Goal: Navigation & Orientation: Find specific page/section

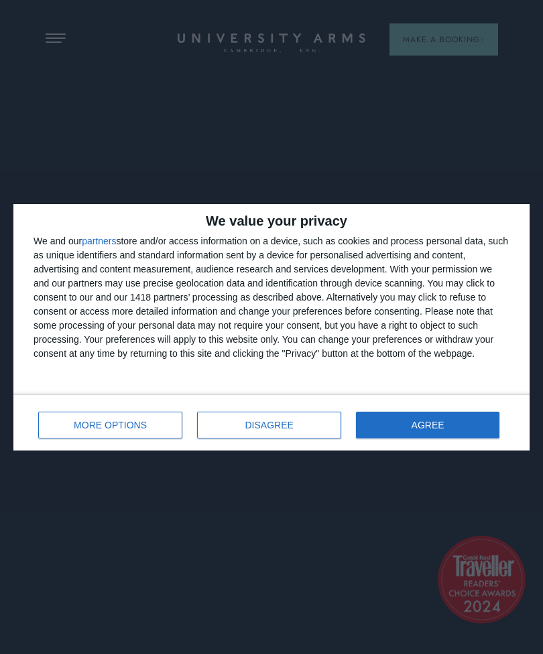
click at [389, 420] on button "AGREE" at bounding box center [427, 425] width 143 height 27
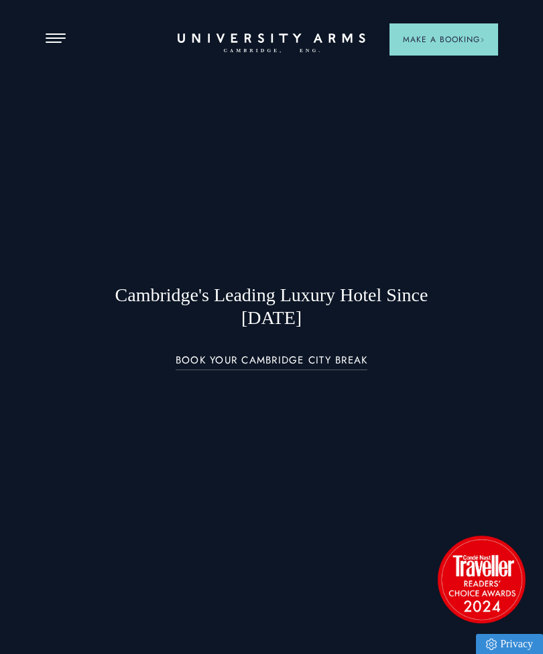
click at [52, 38] on span "Open Menu" at bounding box center [51, 38] width 10 height 1
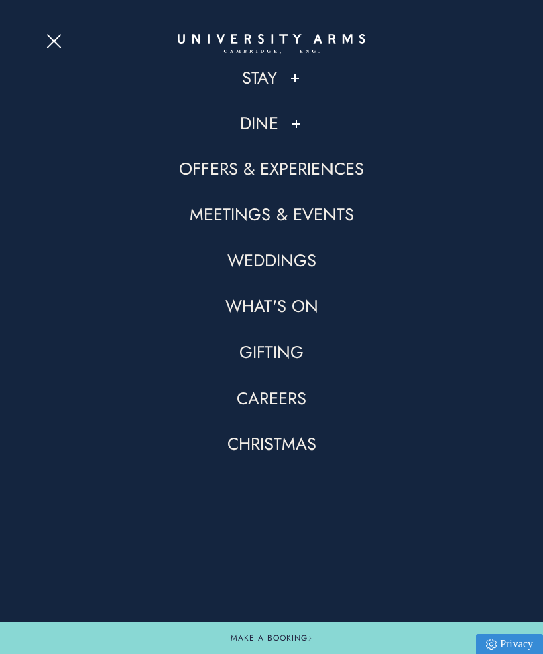
click at [288, 81] on button at bounding box center [294, 78] width 13 height 13
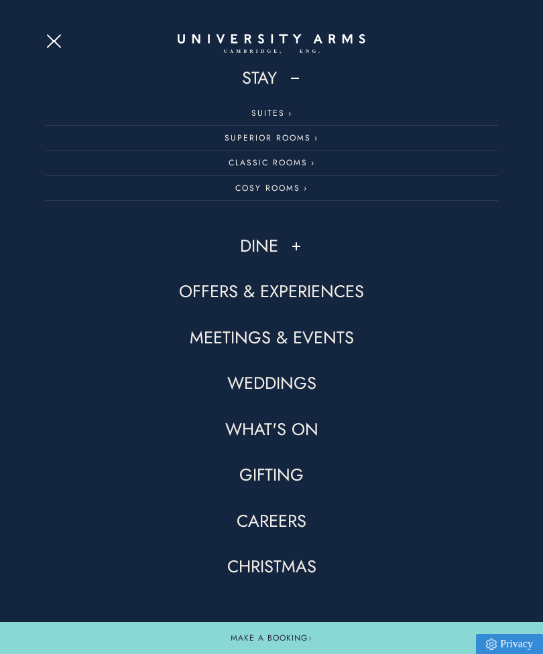
click at [245, 167] on link "Classic Rooms" at bounding box center [272, 163] width 452 height 25
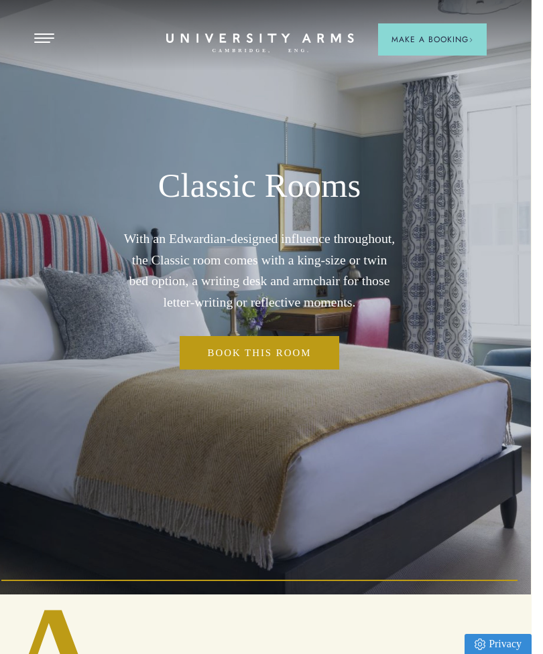
scroll to position [0, 1]
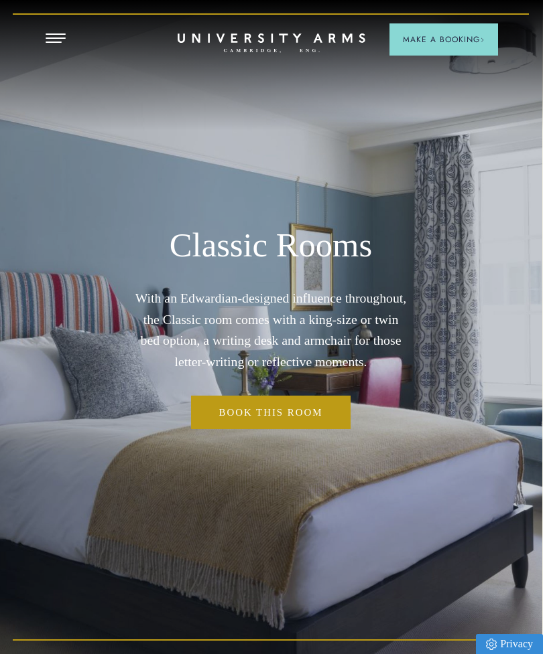
click at [50, 42] on span "Open Menu" at bounding box center [51, 42] width 10 height 1
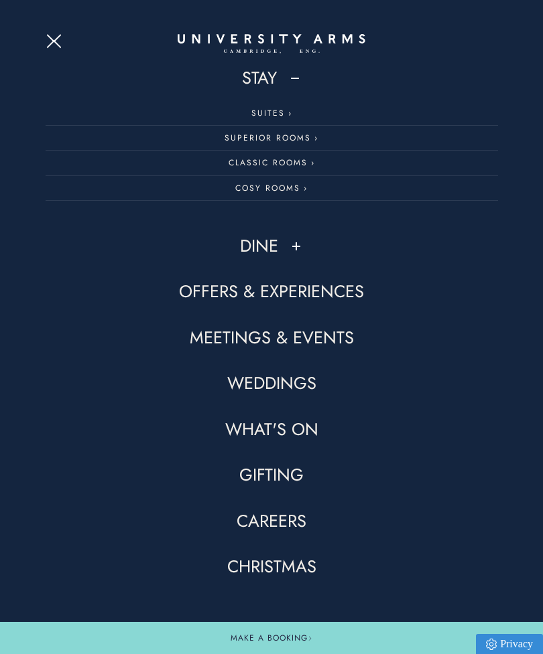
click at [238, 431] on link "What's On" at bounding box center [271, 430] width 93 height 23
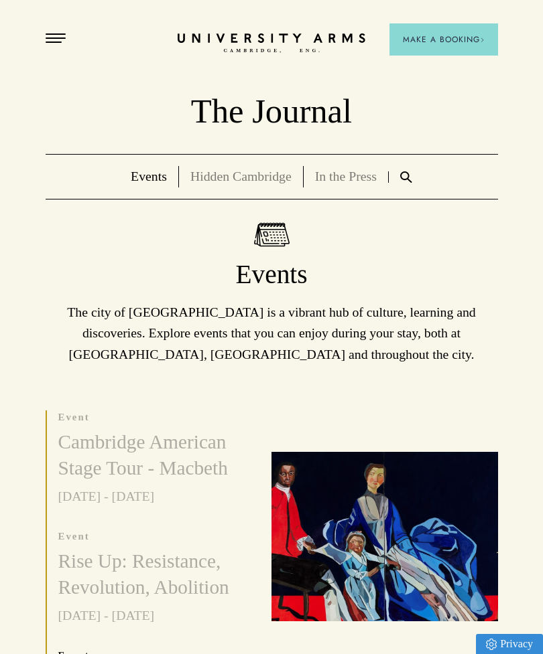
click at [56, 39] on button "Open Menu" at bounding box center [56, 38] width 20 height 11
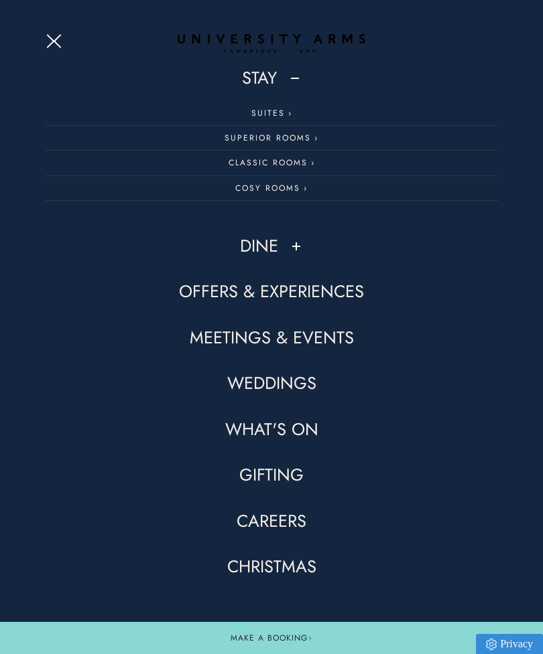
click at [277, 238] on link "Dine" at bounding box center [259, 246] width 38 height 23
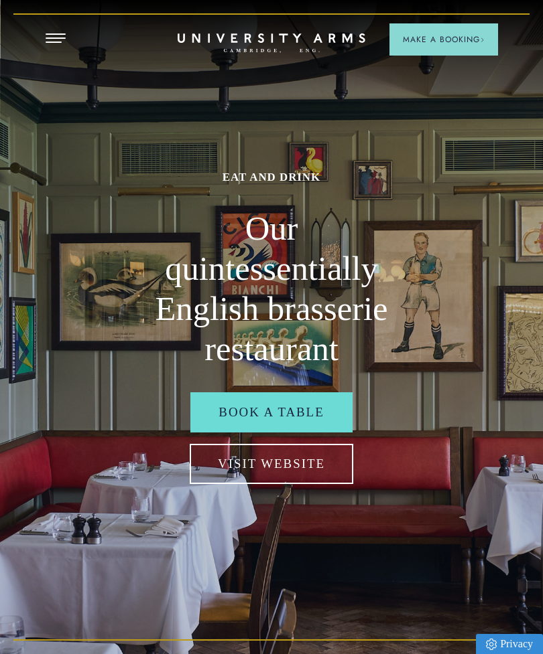
click at [46, 36] on button "Open Menu" at bounding box center [56, 38] width 20 height 11
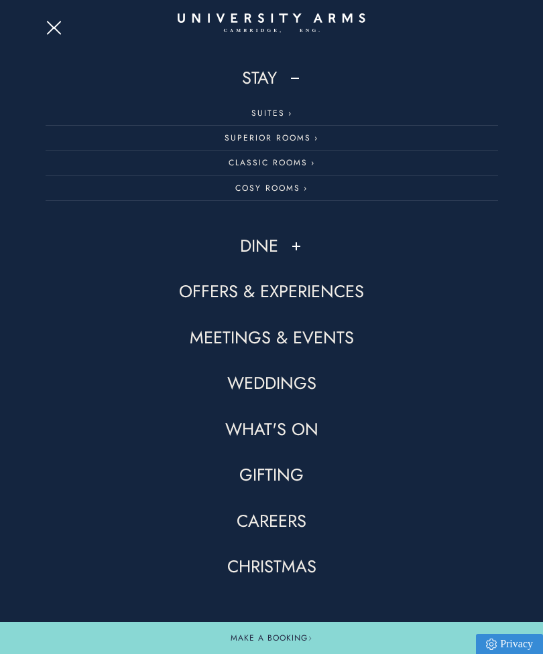
scroll to position [610, 1]
click at [36, 23] on div "Stay Suites Superior Rooms Classic Rooms Cosy Rooms Dine Restaurant Bar Afterno…" at bounding box center [271, 327] width 543 height 654
click at [46, 29] on button "Open Menu" at bounding box center [56, 25] width 20 height 11
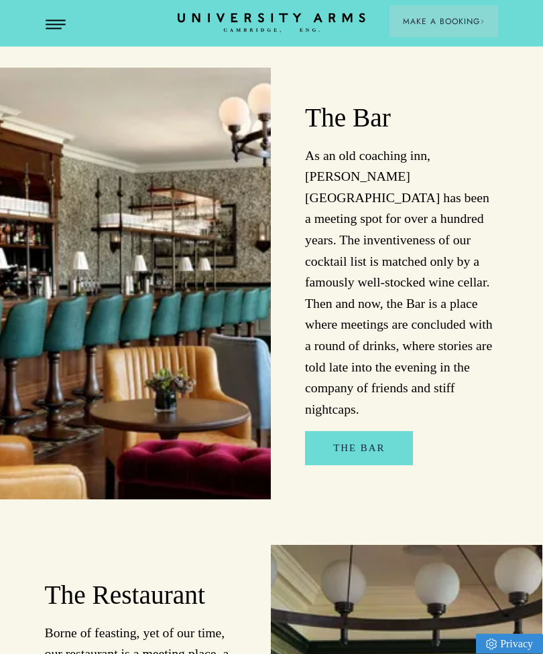
scroll to position [896, 1]
click at [373, 431] on link "The Bar" at bounding box center [359, 447] width 108 height 33
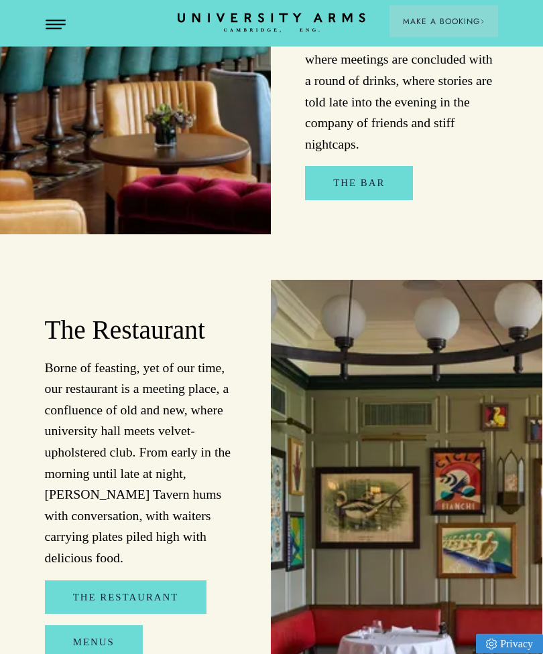
scroll to position [1162, 1]
click at [107, 581] on link "The Restaurant" at bounding box center [126, 597] width 162 height 33
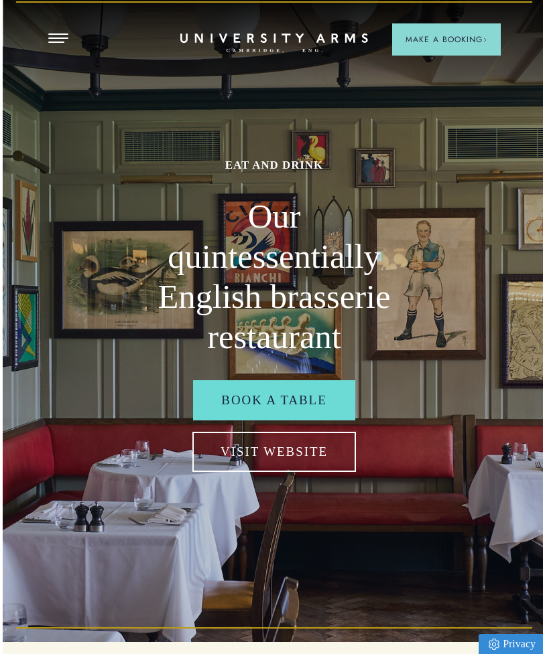
scroll to position [0, 0]
